Goal: Information Seeking & Learning: Learn about a topic

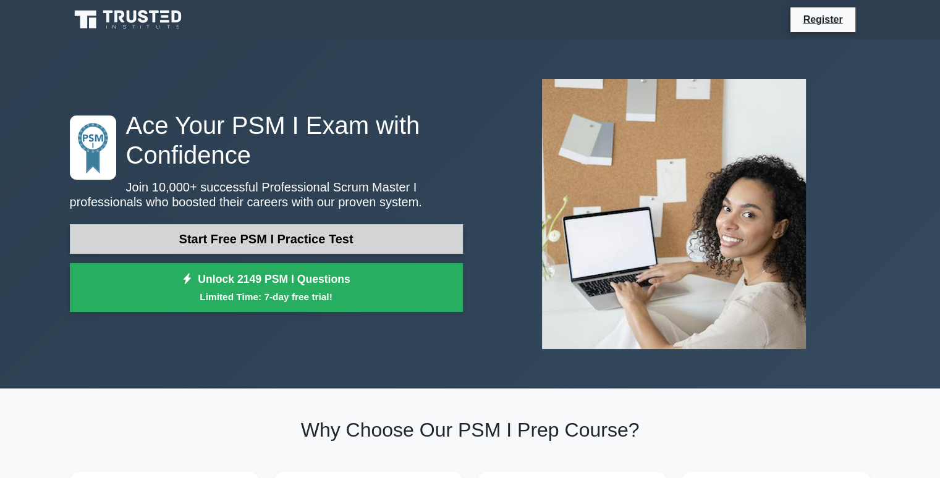
click at [304, 243] on link "Start Free PSM I Practice Test" at bounding box center [266, 239] width 393 height 30
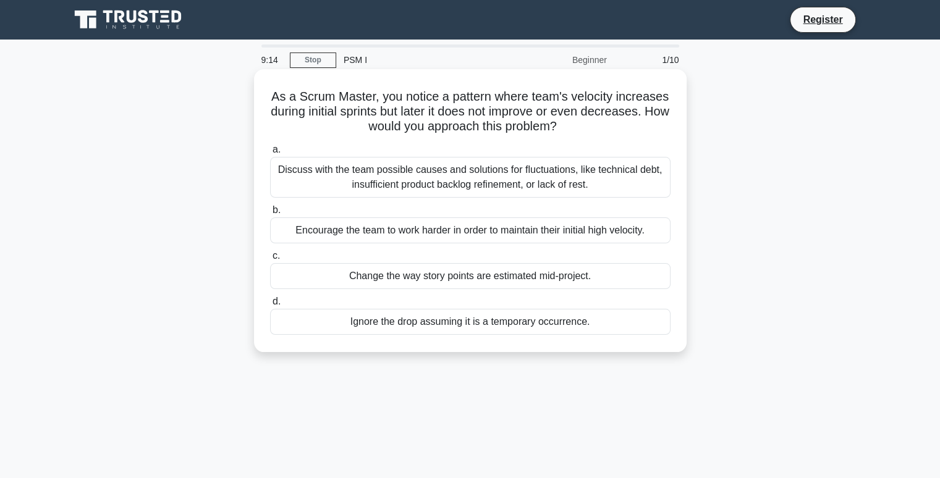
click at [440, 185] on div "Discuss with the team possible causes and solutions for fluctuations, like tech…" at bounding box center [470, 177] width 400 height 41
click at [270, 154] on input "a. Discuss with the team possible causes and solutions for fluctuations, like t…" at bounding box center [270, 150] width 0 height 8
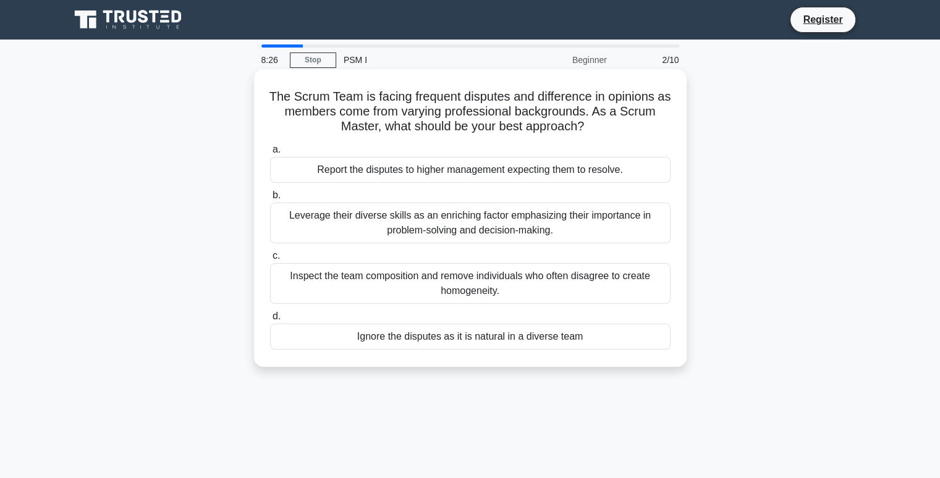
click at [483, 230] on div "Leverage their diverse skills as an enriching factor emphasizing their importan…" at bounding box center [470, 223] width 400 height 41
click at [270, 200] on input "b. Leverage their diverse skills as an enriching factor emphasizing their impor…" at bounding box center [270, 195] width 0 height 8
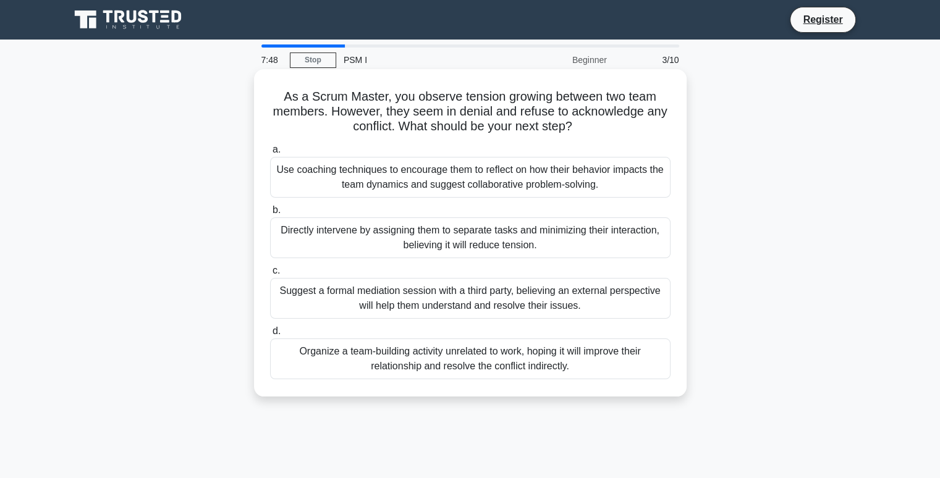
click at [496, 176] on div "Use coaching techniques to encourage them to reflect on how their behavior impa…" at bounding box center [470, 177] width 400 height 41
click at [270, 154] on input "a. Use coaching techniques to encourage them to reflect on how their behavior i…" at bounding box center [270, 150] width 0 height 8
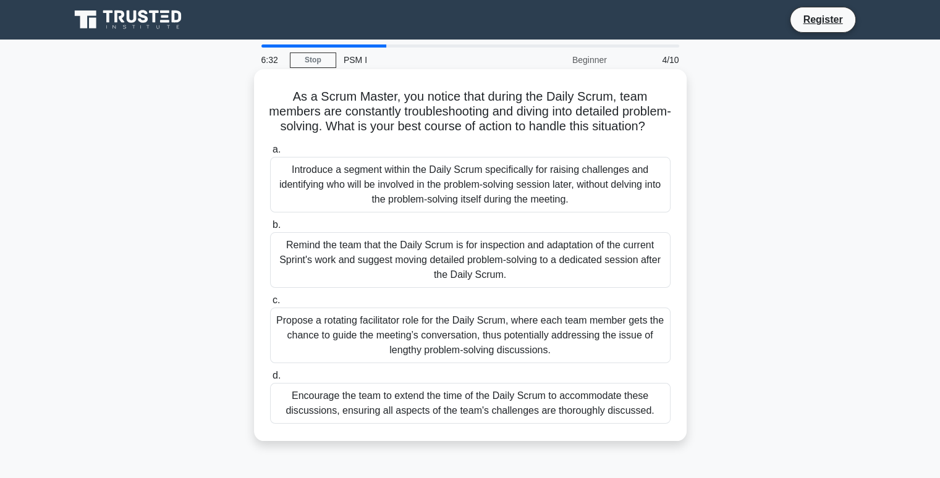
click at [402, 414] on div "Encourage the team to extend the time of the Daily Scrum to accommodate these d…" at bounding box center [470, 403] width 400 height 41
click at [270, 380] on input "d. Encourage the team to extend the time of the Daily Scrum to accommodate thes…" at bounding box center [270, 376] width 0 height 8
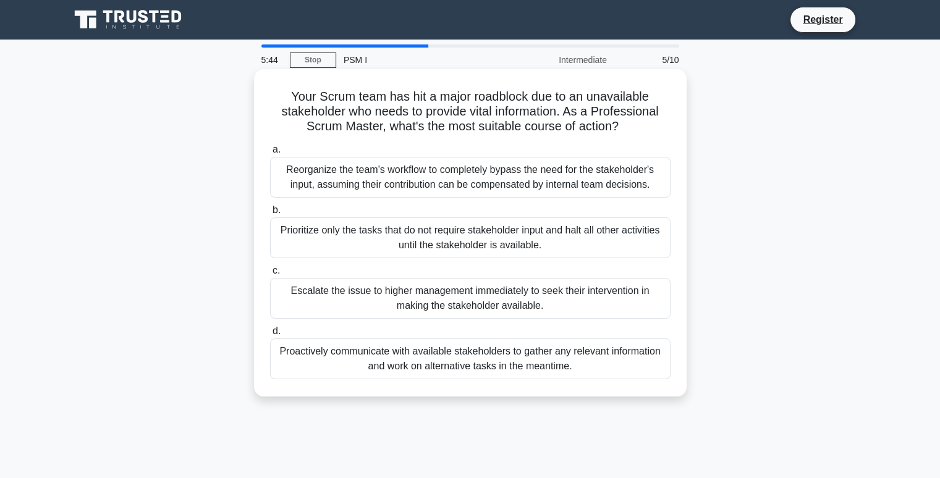
click at [455, 364] on div "Proactively communicate with available stakeholders to gather any relevant info…" at bounding box center [470, 359] width 400 height 41
click at [270, 335] on input "d. Proactively communicate with available stakeholders to gather any relevant i…" at bounding box center [270, 331] width 0 height 8
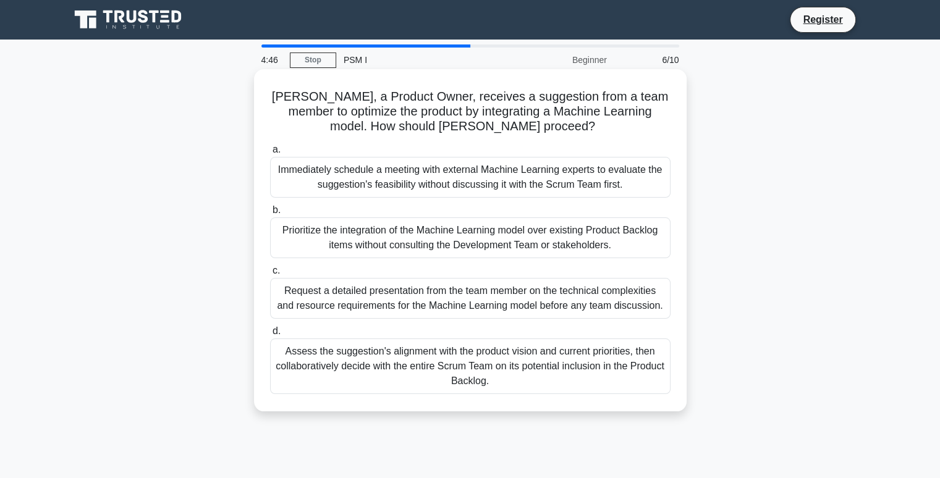
click at [510, 370] on div "Assess the suggestion's alignment with the product vision and current prioritie…" at bounding box center [470, 367] width 400 height 56
click at [270, 335] on input "d. Assess the suggestion's alignment with the product vision and current priori…" at bounding box center [270, 331] width 0 height 8
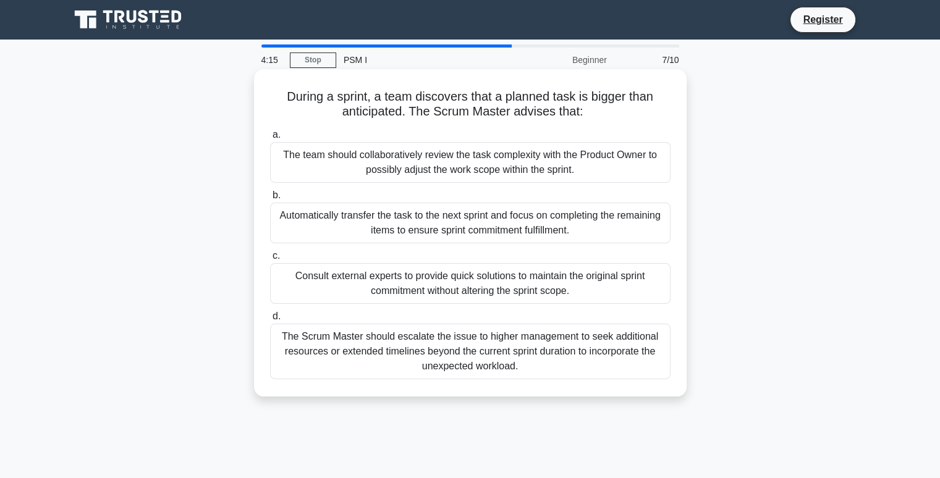
click at [457, 165] on div "The team should collaboratively review the task complexity with the Product Own…" at bounding box center [470, 162] width 400 height 41
click at [270, 139] on input "a. The team should collaboratively review the task complexity with the Product …" at bounding box center [270, 135] width 0 height 8
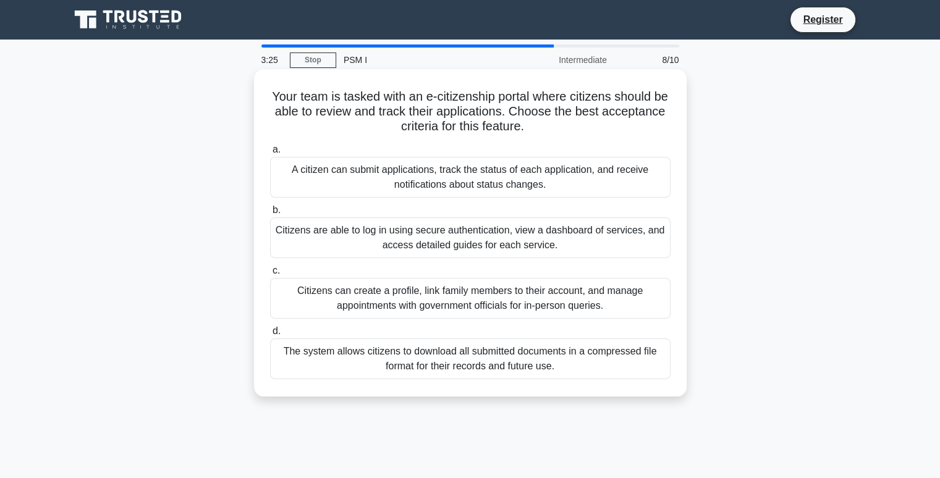
click at [482, 359] on div "The system allows citizens to download all submitted documents in a compressed …" at bounding box center [470, 359] width 400 height 41
click at [270, 335] on input "d. The system allows citizens to download all submitted documents in a compress…" at bounding box center [270, 331] width 0 height 8
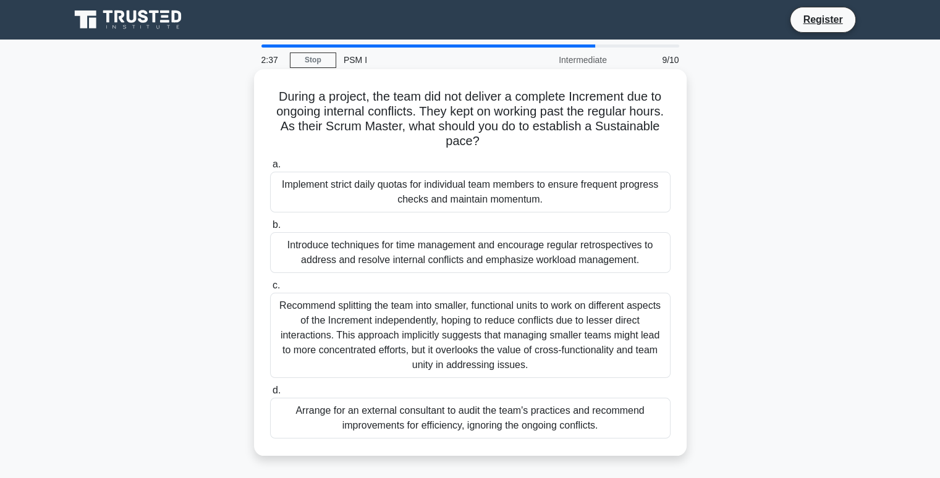
click at [351, 322] on div "Recommend splitting the team into smaller, functional units to work on differen…" at bounding box center [470, 335] width 400 height 85
click at [270, 290] on input "c. Recommend splitting the team into smaller, functional units to work on diffe…" at bounding box center [270, 286] width 0 height 8
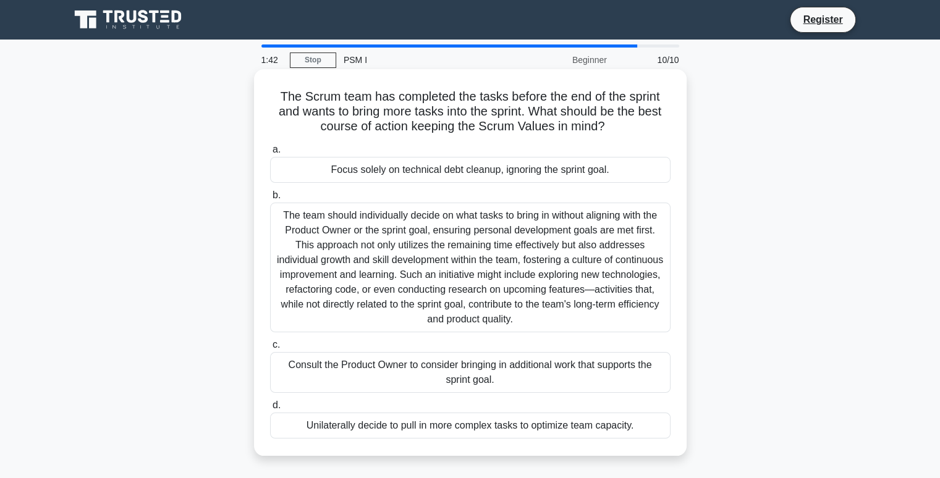
click at [471, 368] on div "Consult the Product Owner to consider bringing in additional work that supports…" at bounding box center [470, 372] width 400 height 41
click at [270, 349] on input "c. Consult the Product Owner to consider bringing in additional work that suppo…" at bounding box center [270, 345] width 0 height 8
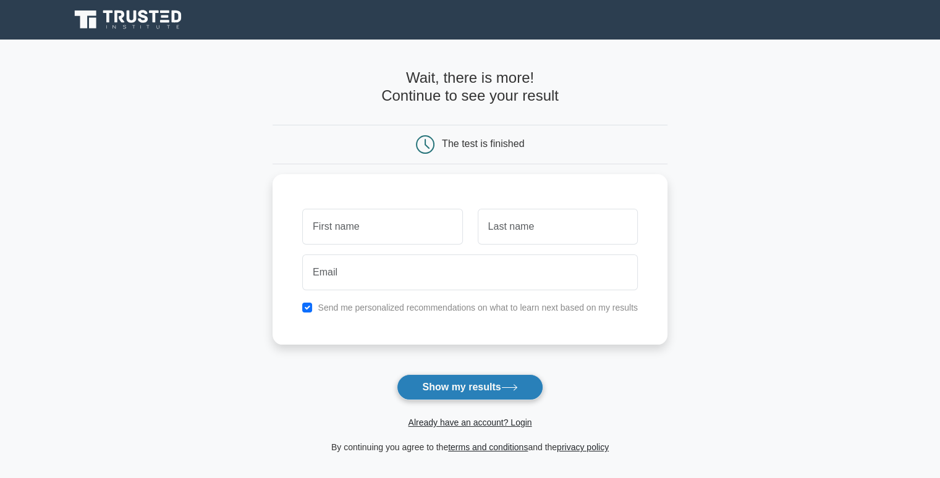
click at [487, 389] on button "Show my results" at bounding box center [470, 387] width 146 height 26
